Goal: Check status: Check status

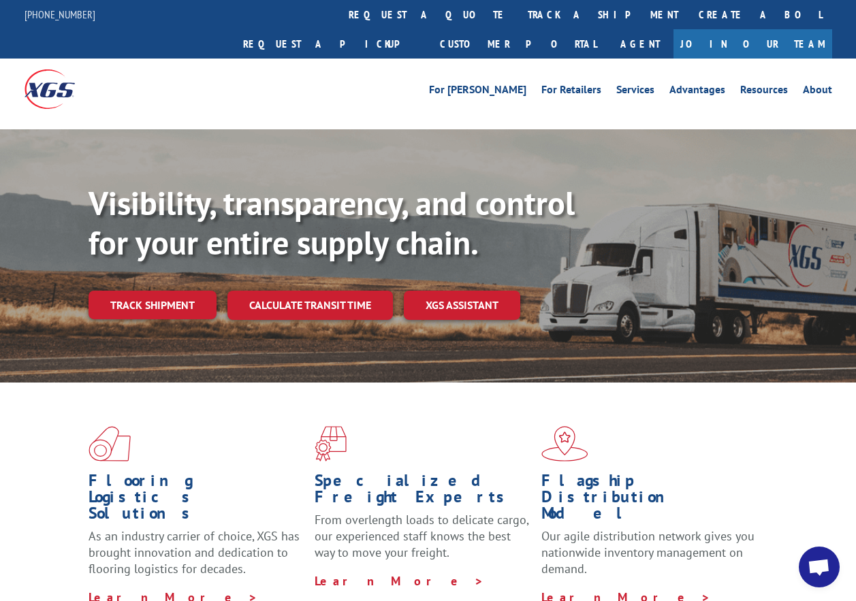
drag, startPoint x: 161, startPoint y: 281, endPoint x: 171, endPoint y: 281, distance: 9.5
click at [161, 291] on link "Track shipment" at bounding box center [152, 305] width 128 height 29
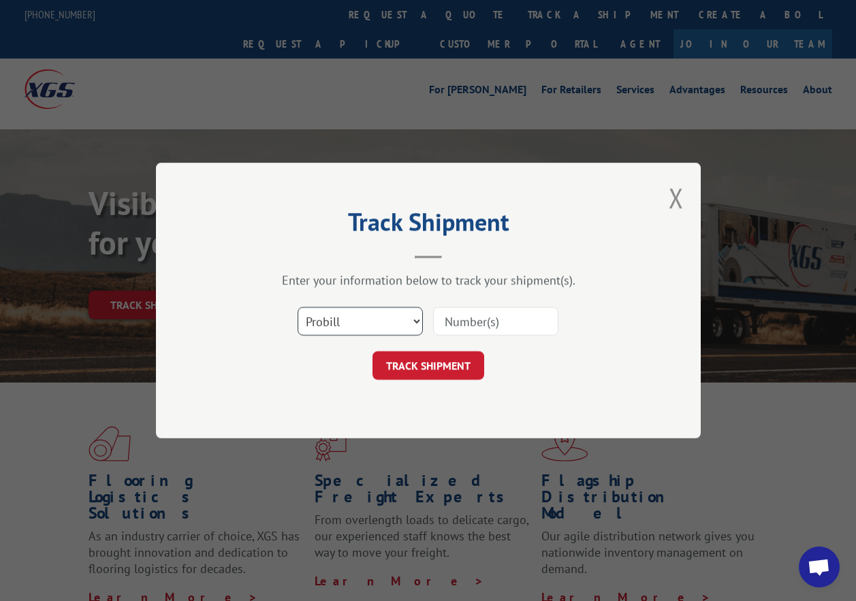
click at [410, 323] on select "Select category... Probill BOL PO" at bounding box center [359, 321] width 125 height 29
select select "bol"
click at [297, 307] on select "Select category... Probill BOL PO" at bounding box center [359, 321] width 125 height 29
click at [488, 312] on input at bounding box center [495, 321] width 125 height 29
type input "54396358"
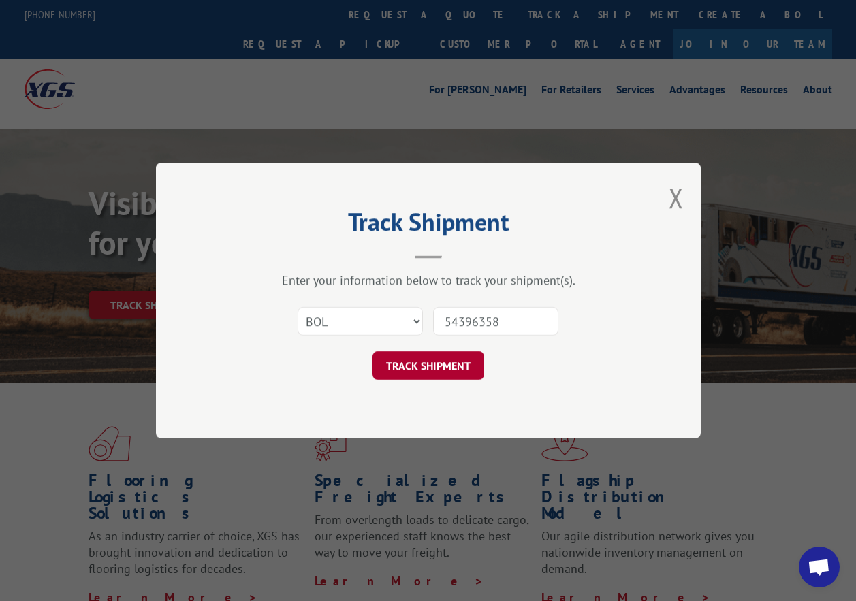
click at [437, 371] on button "TRACK SHIPMENT" at bounding box center [428, 365] width 112 height 29
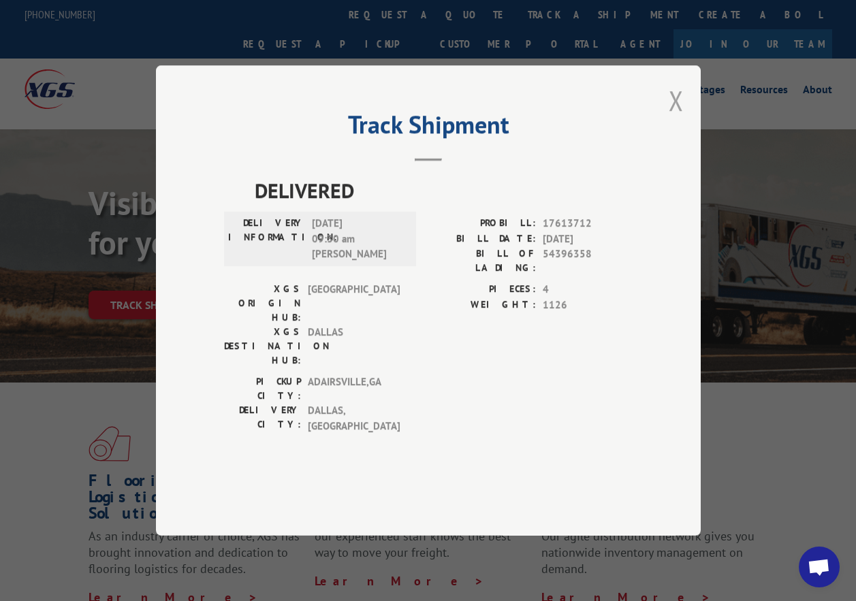
click at [680, 118] on button "Close modal" at bounding box center [675, 100] width 15 height 36
